Goal: Information Seeking & Learning: Find specific page/section

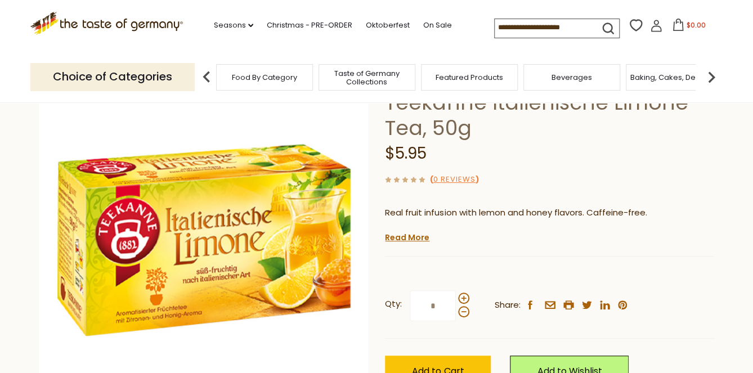
scroll to position [87, 0]
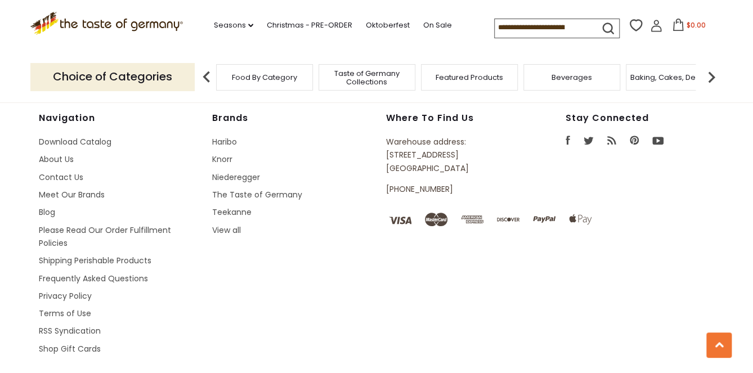
scroll to position [2072, 0]
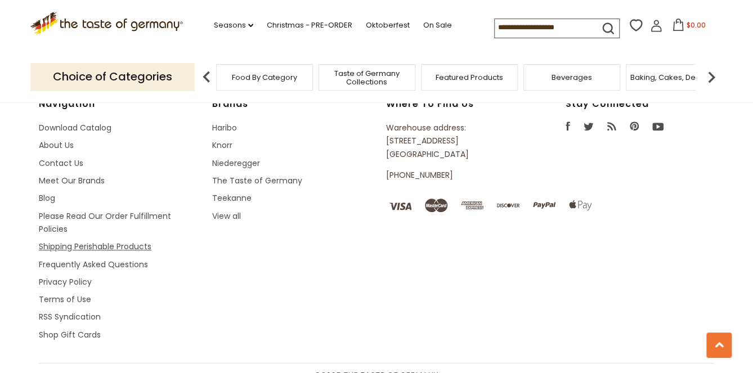
click at [119, 241] on link "Shipping Perishable Products" at bounding box center [95, 246] width 113 height 11
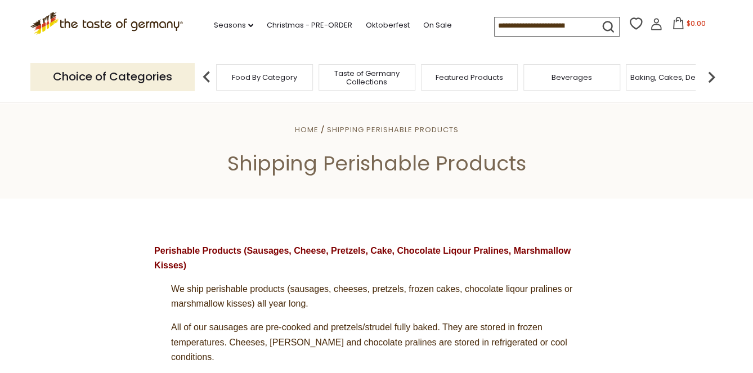
click at [495, 32] on input at bounding box center [542, 25] width 95 height 16
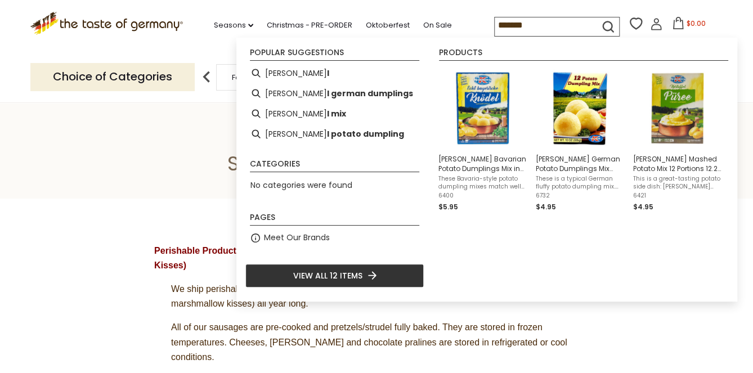
type input "********"
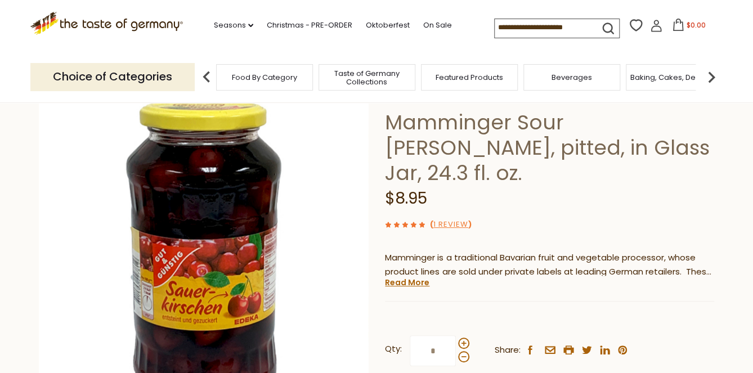
scroll to position [64, 0]
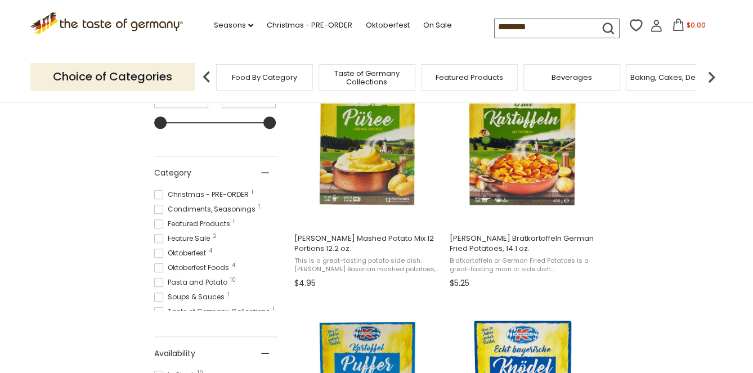
scroll to position [257, 0]
